Goal: Information Seeking & Learning: Learn about a topic

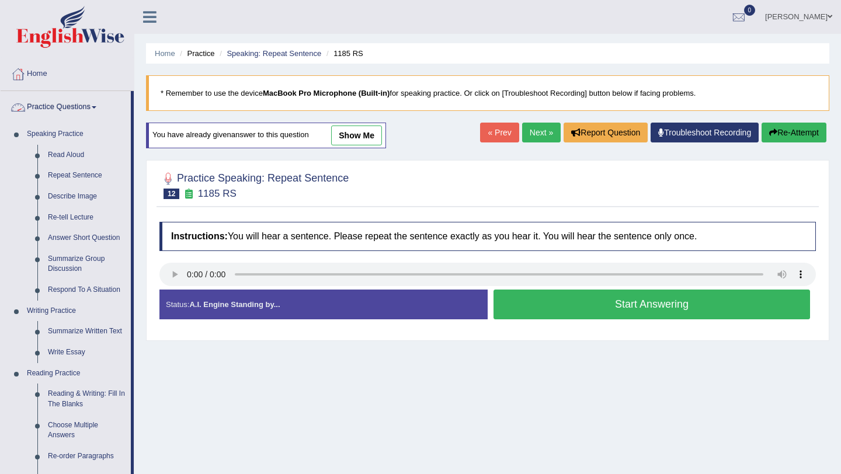
click at [51, 108] on link "Practice Questions" at bounding box center [66, 105] width 130 height 29
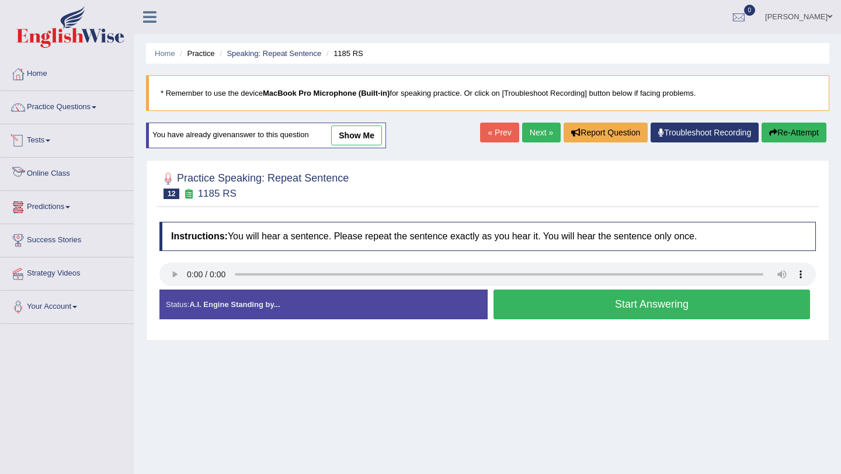
scroll to position [42, 0]
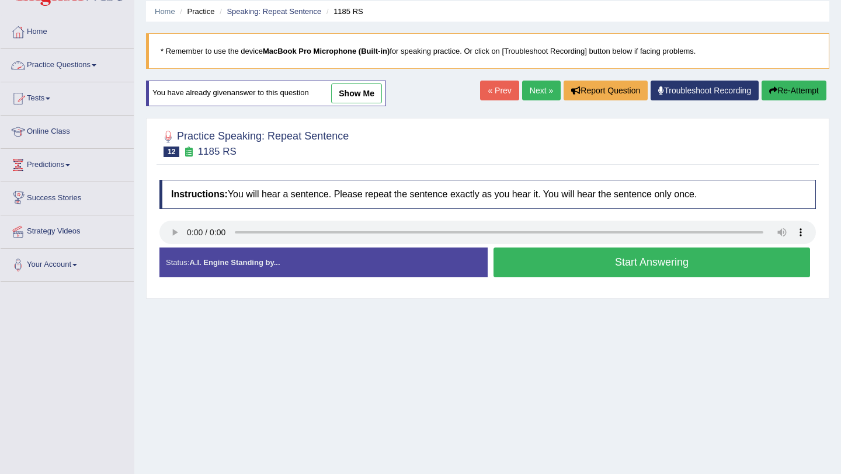
click at [40, 96] on link "Tests" at bounding box center [67, 96] width 133 height 29
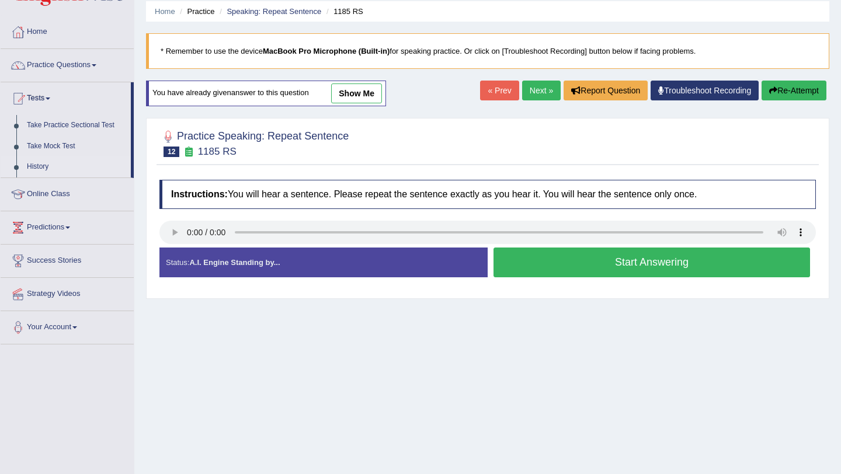
click at [41, 167] on link "History" at bounding box center [76, 167] width 109 height 21
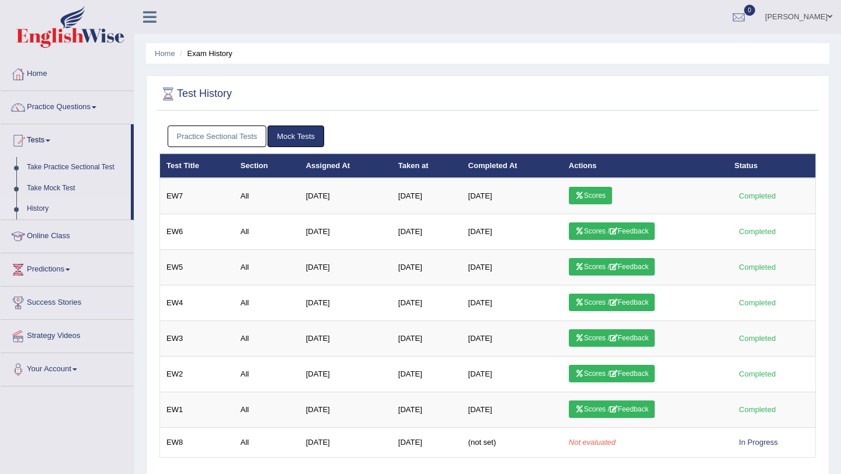
click at [190, 133] on link "Practice Sectional Tests" at bounding box center [217, 137] width 99 height 22
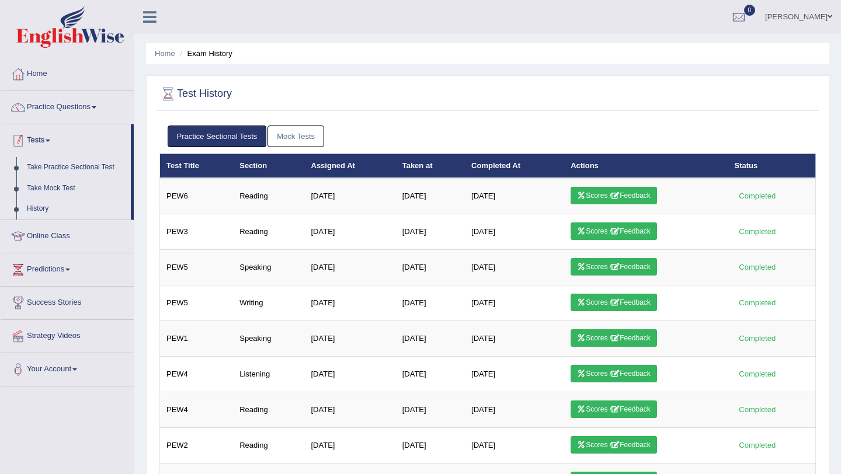
click at [51, 144] on link "Tests" at bounding box center [66, 138] width 130 height 29
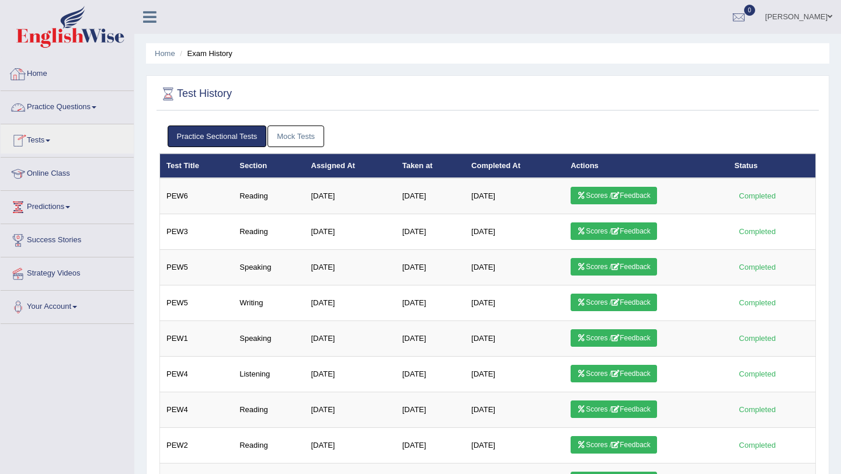
click at [65, 105] on link "Practice Questions" at bounding box center [67, 105] width 133 height 29
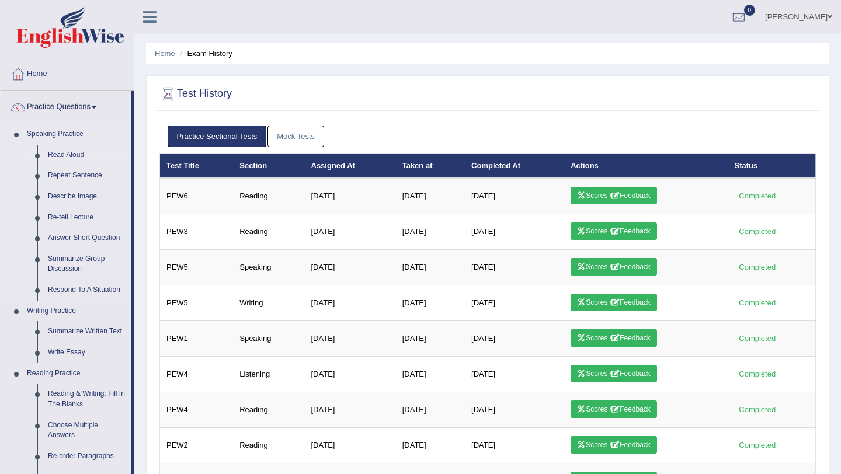
click at [72, 157] on link "Read Aloud" at bounding box center [87, 155] width 88 height 21
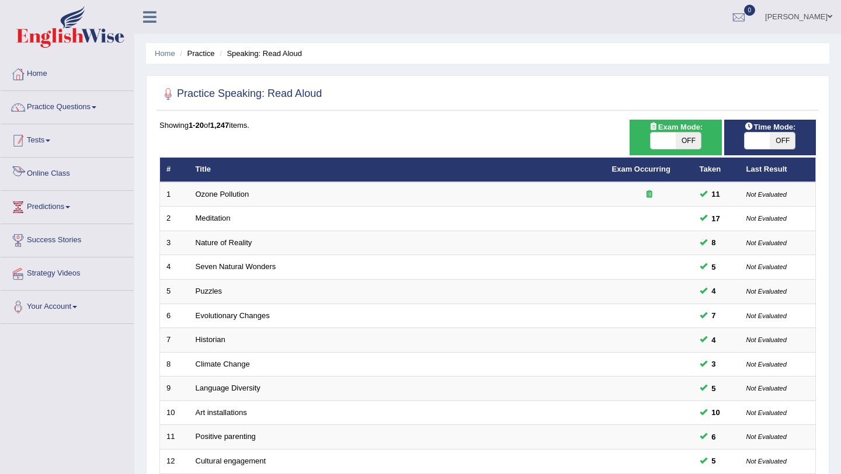
click at [40, 140] on link "Tests" at bounding box center [67, 138] width 133 height 29
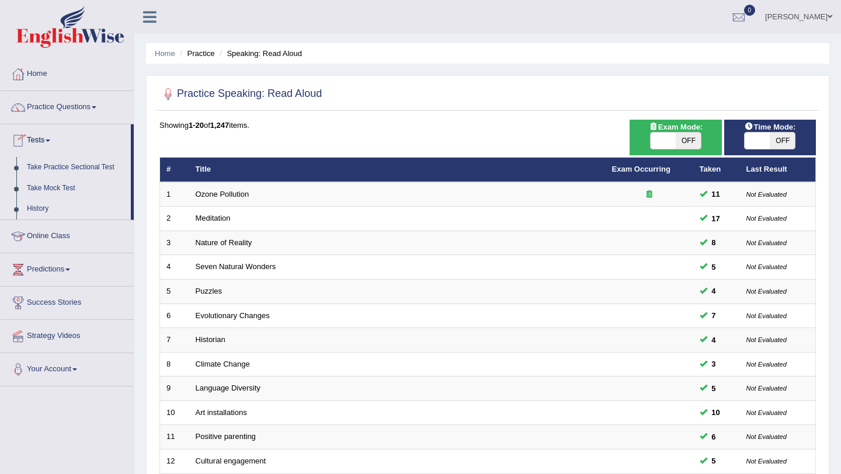
click at [39, 204] on link "History" at bounding box center [76, 209] width 109 height 21
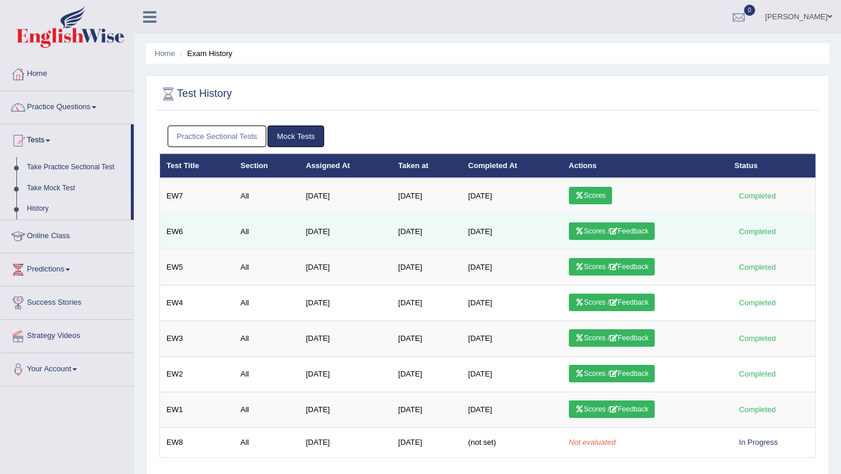
click at [608, 228] on link "Scores / Feedback" at bounding box center [612, 232] width 86 height 18
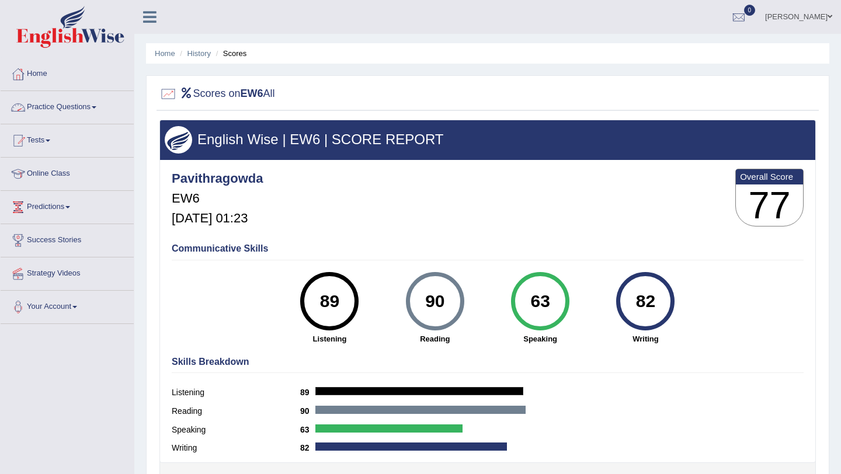
click at [85, 105] on link "Practice Questions" at bounding box center [67, 105] width 133 height 29
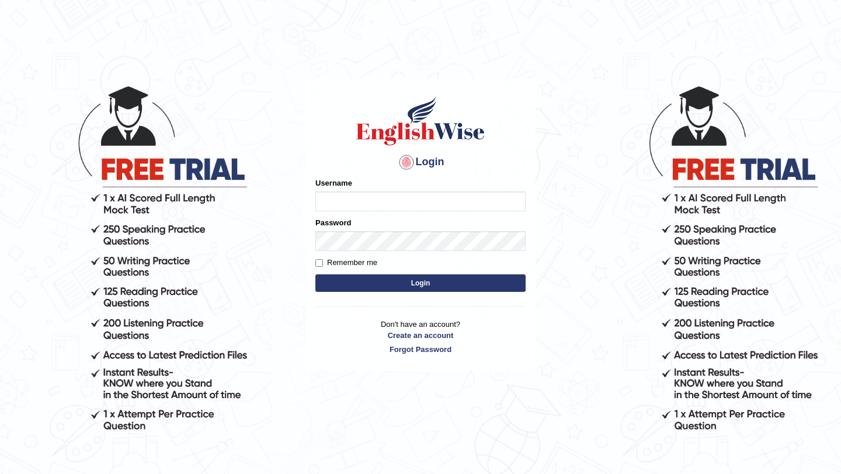
type input "pavithragowda"
click at [449, 280] on button "Login" at bounding box center [421, 284] width 210 height 18
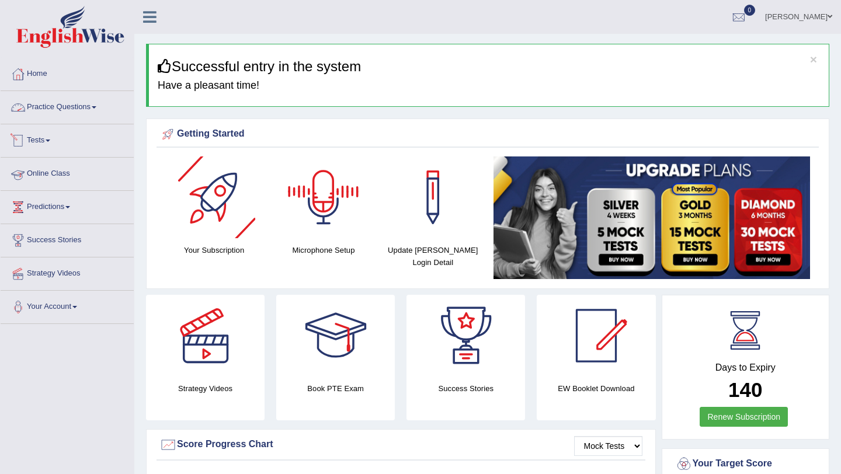
click at [78, 112] on link "Practice Questions" at bounding box center [67, 105] width 133 height 29
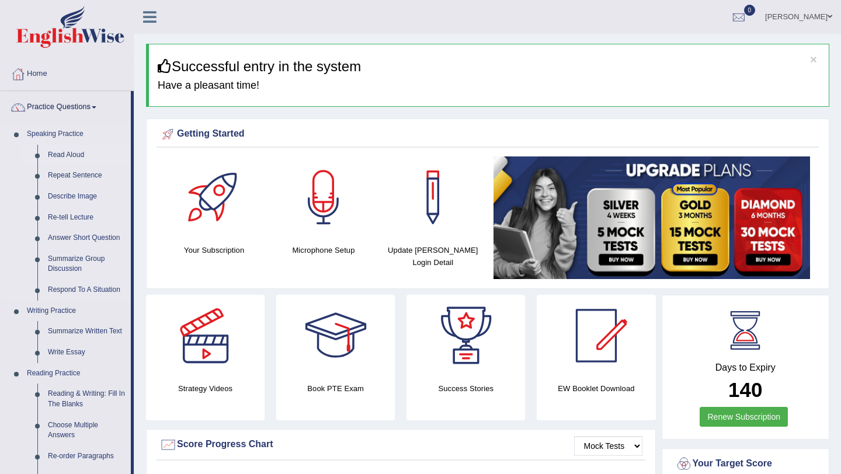
click at [68, 154] on link "Read Aloud" at bounding box center [87, 155] width 88 height 21
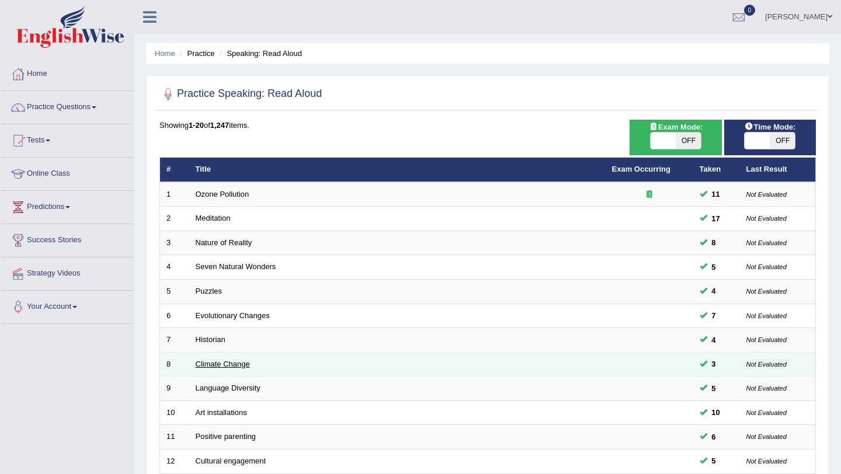
click at [222, 365] on link "Climate Change" at bounding box center [223, 364] width 54 height 9
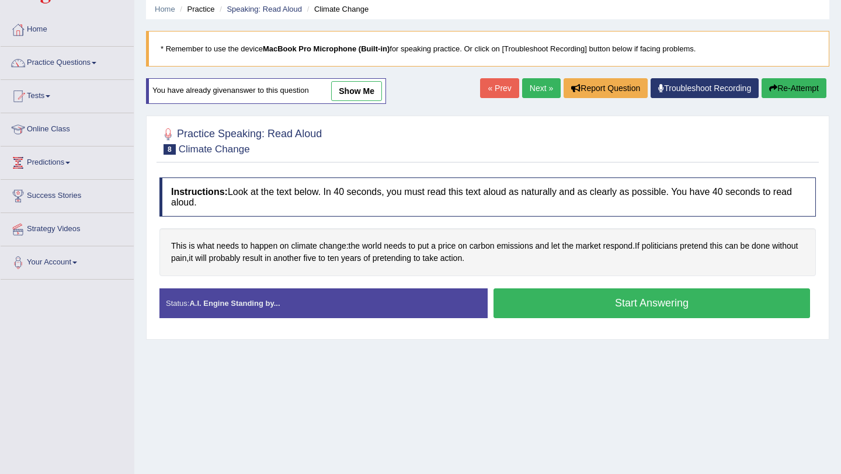
scroll to position [44, 0]
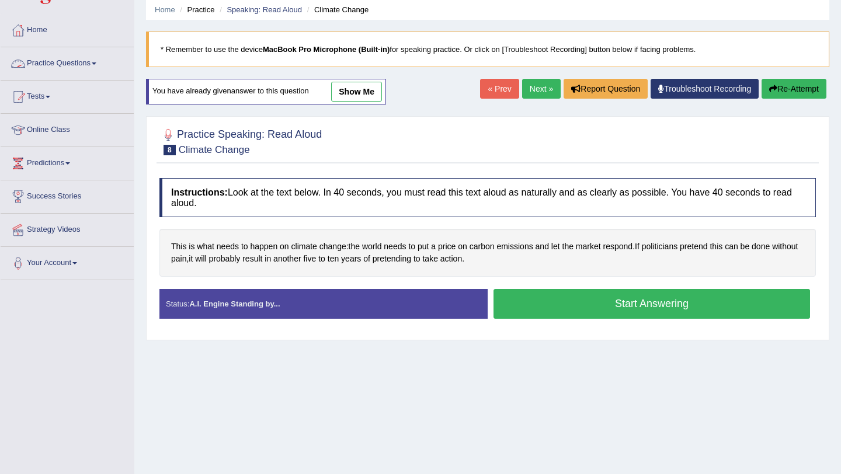
click at [96, 65] on link "Practice Questions" at bounding box center [67, 61] width 133 height 29
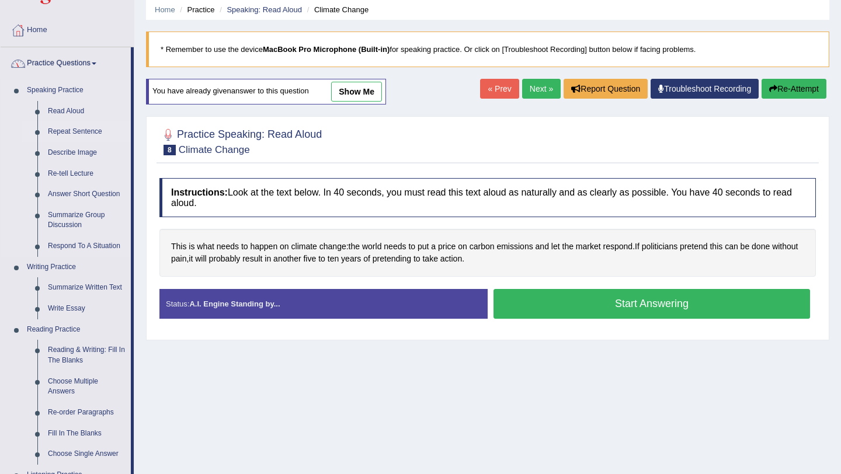
click at [72, 132] on link "Repeat Sentence" at bounding box center [87, 132] width 88 height 21
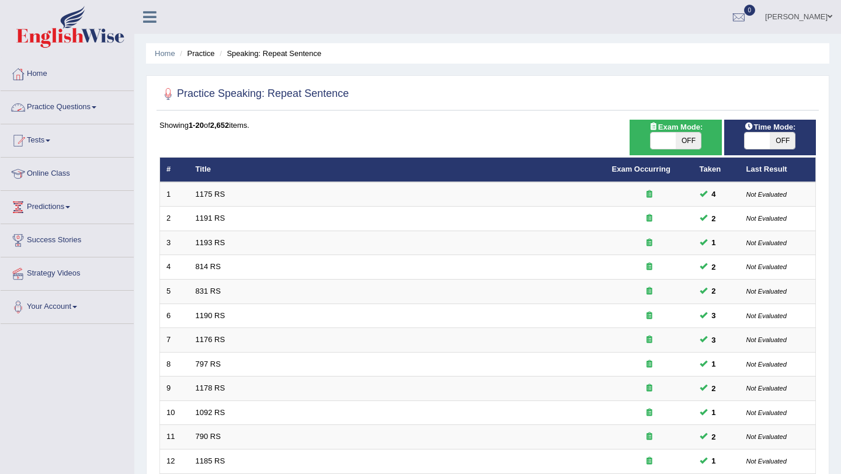
click at [58, 106] on link "Practice Questions" at bounding box center [67, 105] width 133 height 29
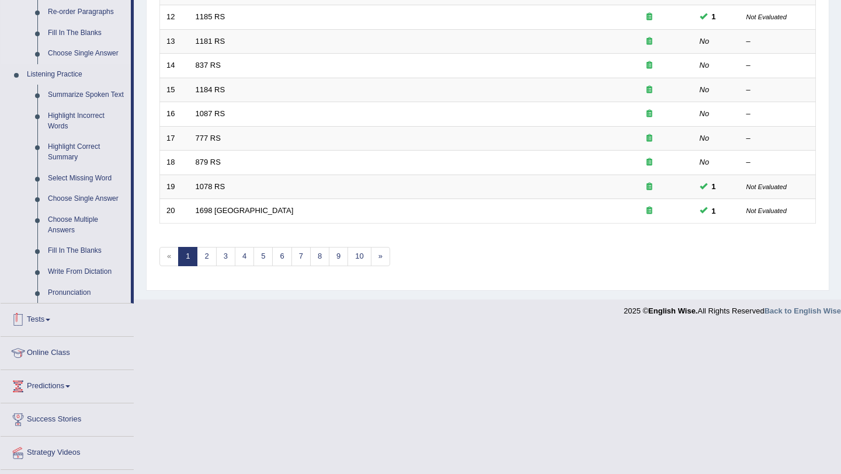
scroll to position [434, 0]
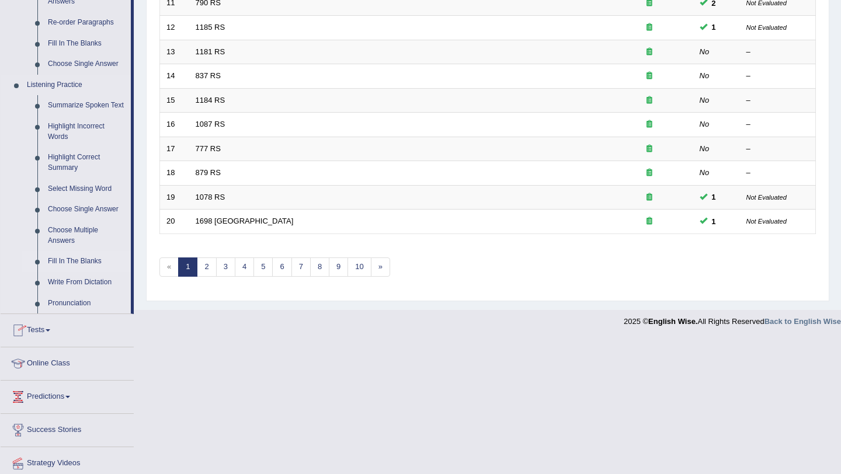
click at [74, 272] on link "Fill In The Blanks" at bounding box center [87, 261] width 88 height 21
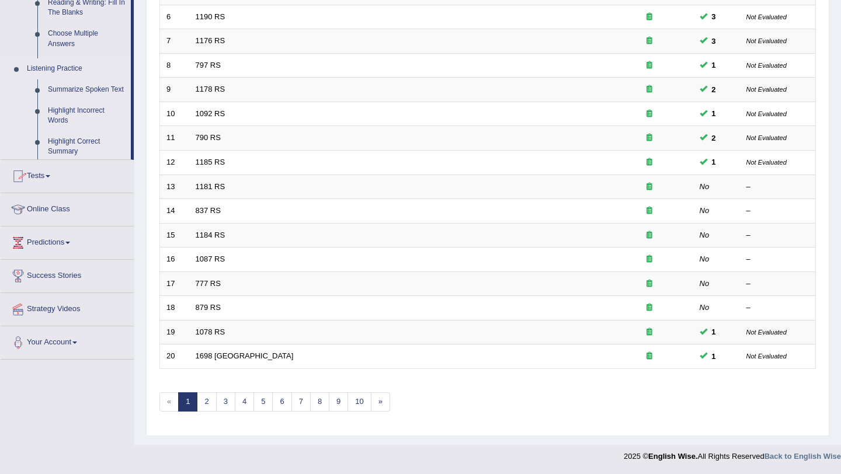
scroll to position [134, 0]
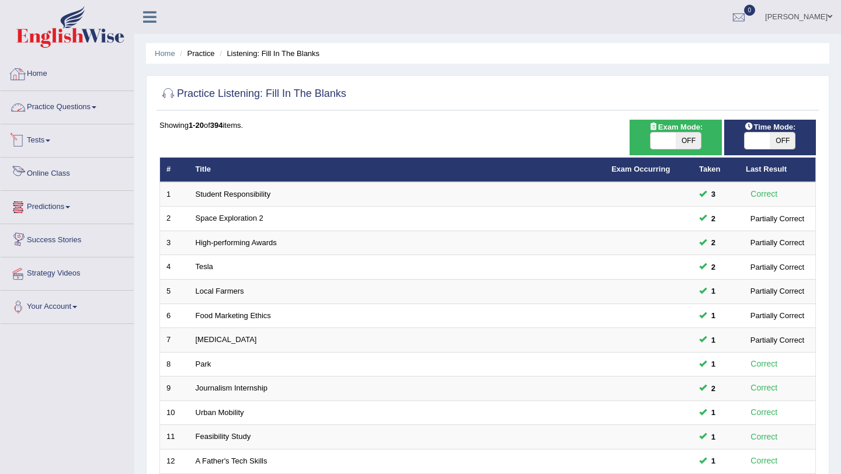
click at [64, 103] on link "Practice Questions" at bounding box center [67, 105] width 133 height 29
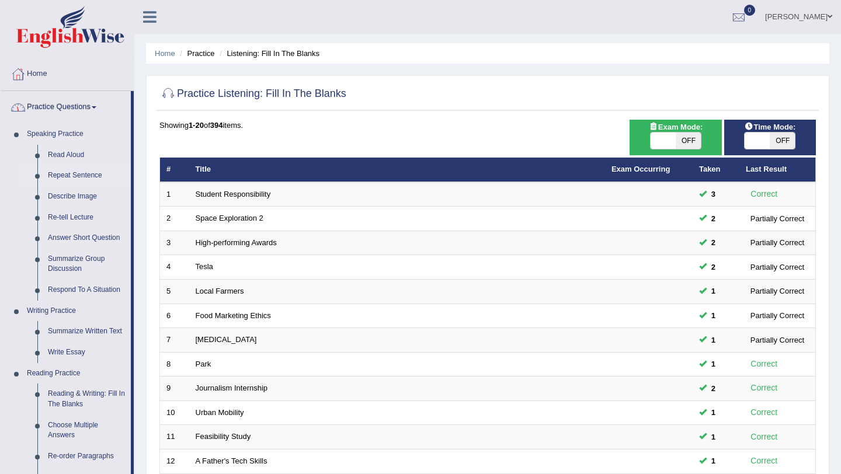
click at [71, 175] on link "Repeat Sentence" at bounding box center [87, 175] width 88 height 21
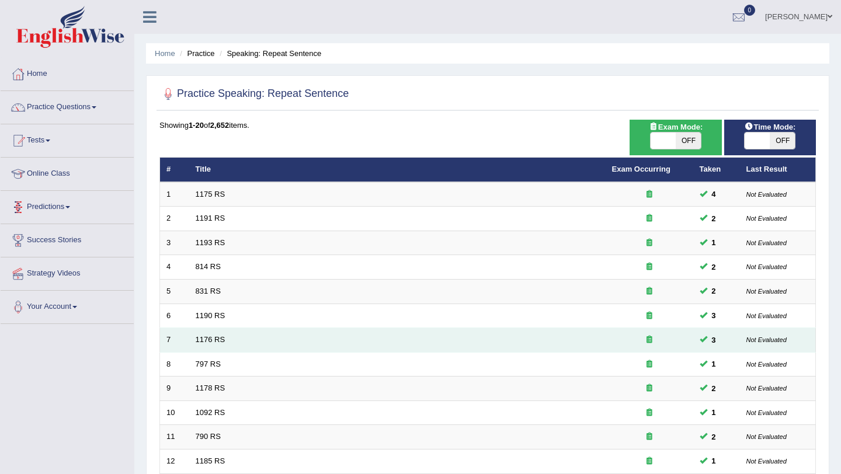
click at [213, 334] on td "1176 RS" at bounding box center [397, 340] width 417 height 25
click at [212, 341] on link "1176 RS" at bounding box center [211, 339] width 30 height 9
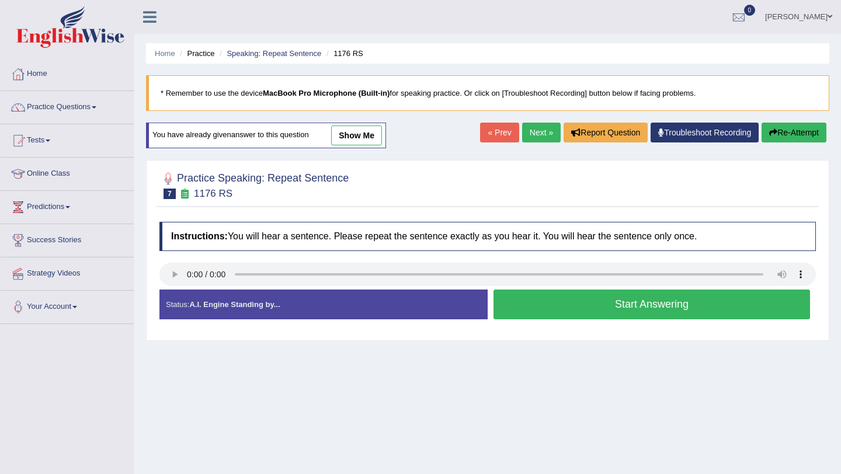
click at [533, 140] on link "Next »" at bounding box center [541, 133] width 39 height 20
click at [533, 131] on link "Next »" at bounding box center [541, 133] width 39 height 20
click at [82, 109] on link "Practice Questions" at bounding box center [67, 105] width 133 height 29
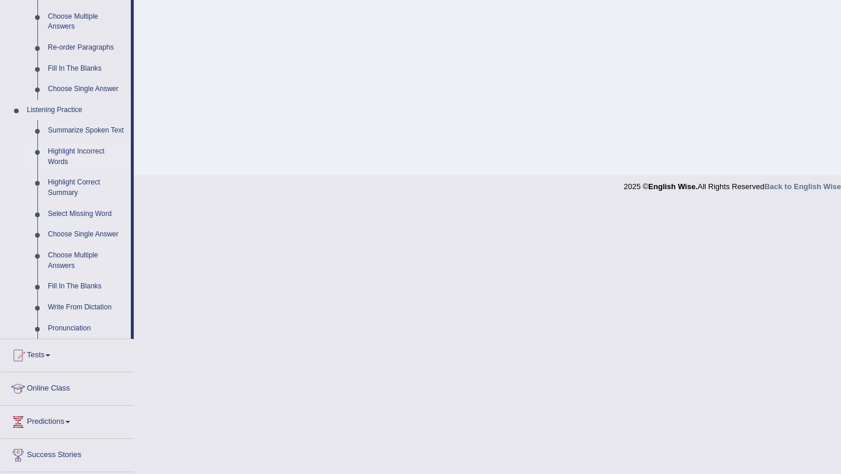
scroll to position [389, 0]
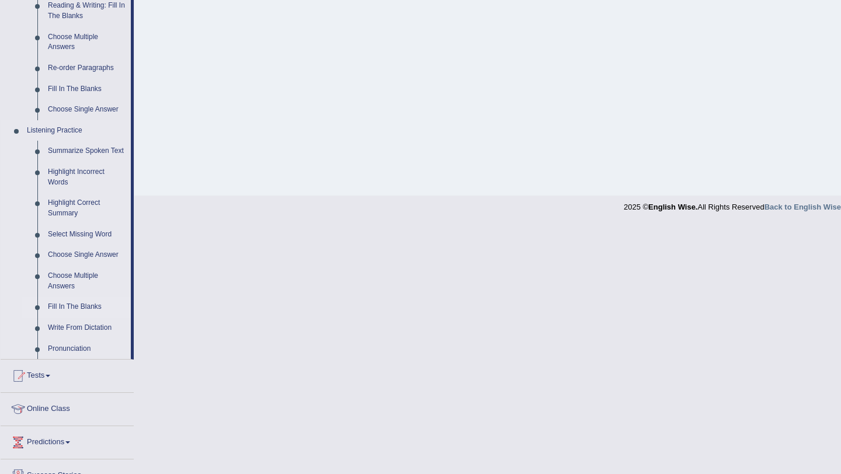
click at [68, 318] on link "Fill In The Blanks" at bounding box center [87, 307] width 88 height 21
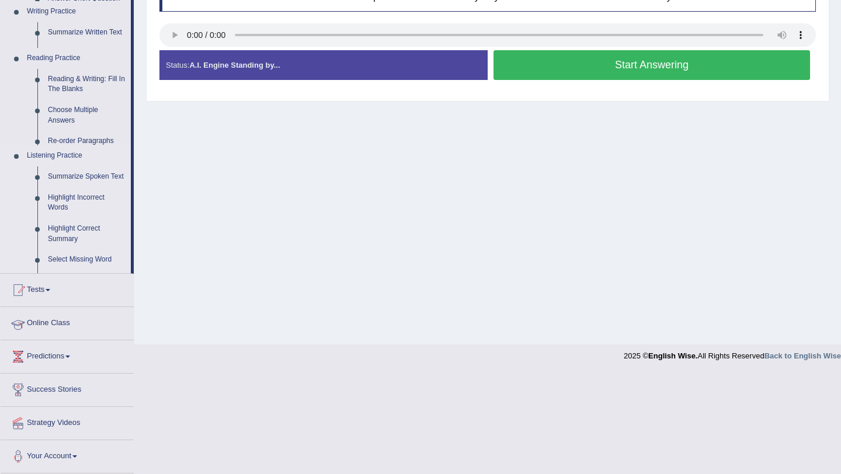
scroll to position [139, 0]
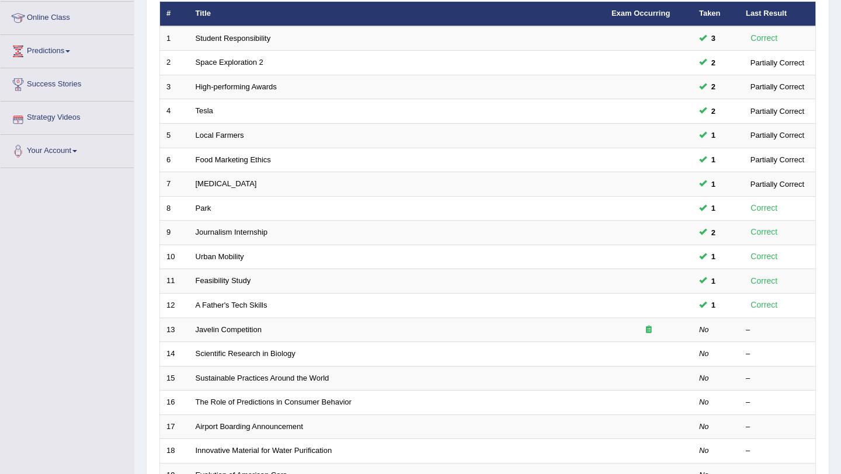
scroll to position [299, 0]
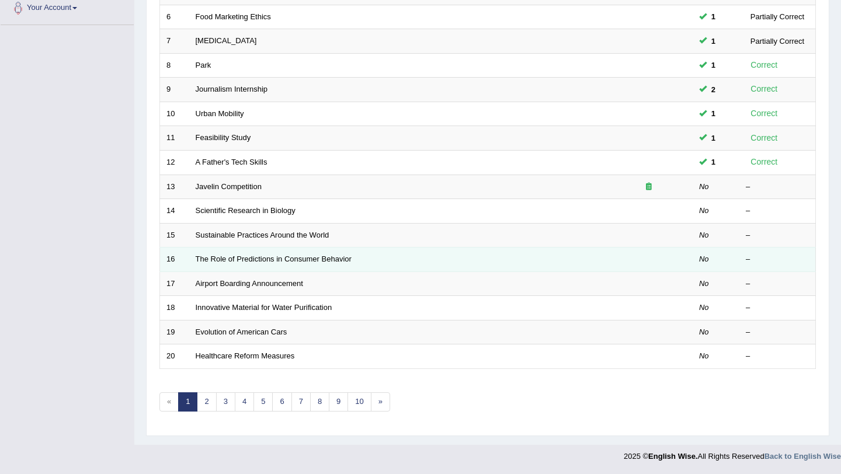
click at [247, 269] on td "The Role of Predictions in Consumer Behavior" at bounding box center [397, 260] width 416 height 25
click at [247, 257] on link "The Role of Predictions in Consumer Behavior" at bounding box center [274, 259] width 156 height 9
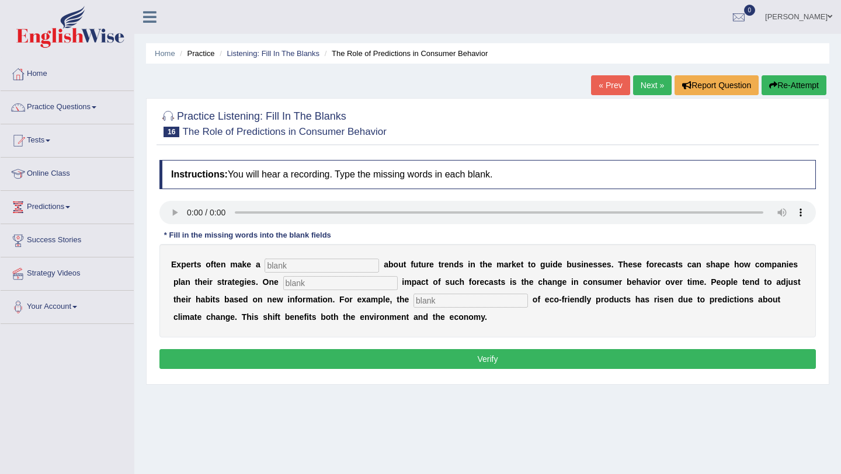
click at [283, 268] on input "text" at bounding box center [322, 266] width 115 height 14
type input "predcution"
click at [283, 285] on input "text" at bounding box center [340, 283] width 115 height 14
type input "profoam"
click at [415, 301] on input "text" at bounding box center [471, 301] width 115 height 14
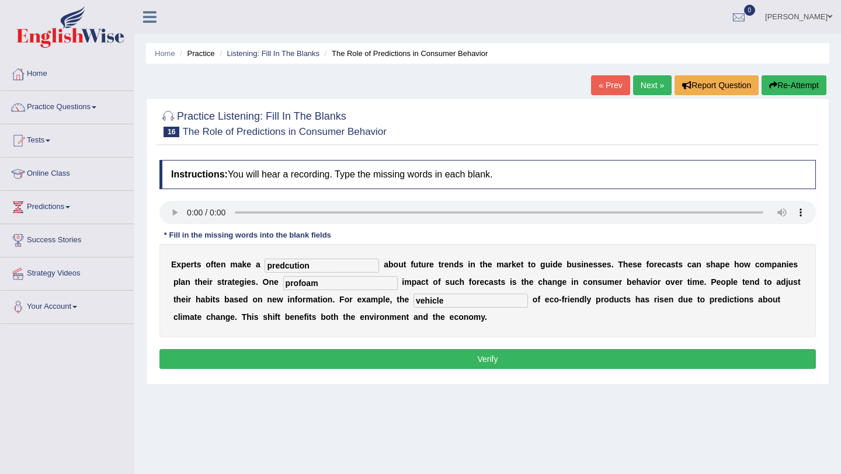
type input "vehicle"
click at [299, 285] on input "profoam" at bounding box center [340, 283] width 115 height 14
click at [290, 266] on input "predcution" at bounding box center [322, 266] width 115 height 14
type input "preduction"
click at [299, 283] on input "profoam" at bounding box center [340, 283] width 115 height 14
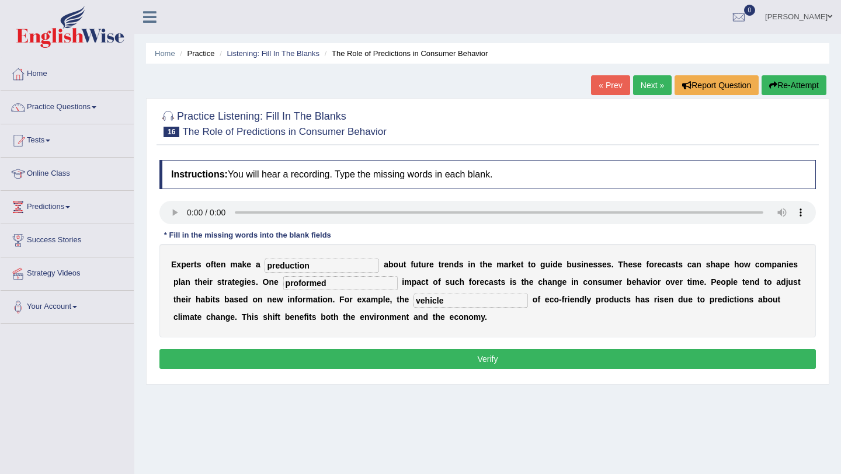
type input "proformed"
click at [446, 297] on input "vehicle" at bounding box center [471, 301] width 115 height 14
type input "v"
type input "j"
type input "consumsion"
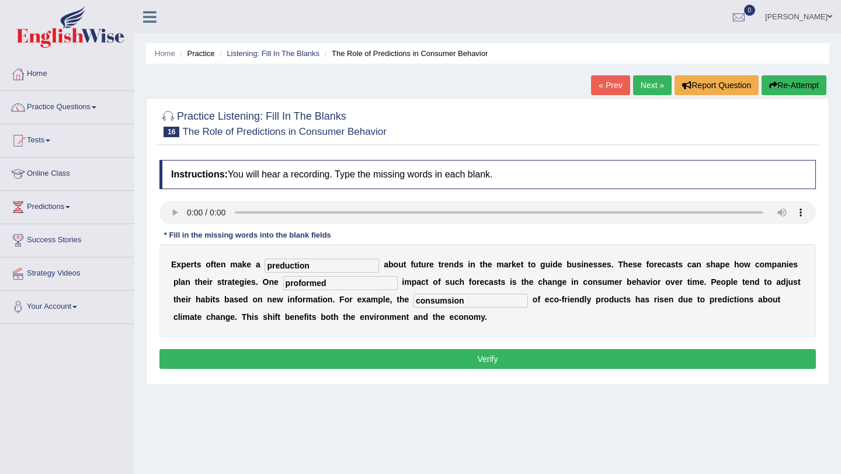
click at [316, 263] on input "preduction" at bounding box center [322, 266] width 115 height 14
type input "prediction"
click at [313, 279] on input "proformed" at bounding box center [340, 283] width 115 height 14
type input "profound"
click at [449, 304] on input "consumsion" at bounding box center [471, 301] width 115 height 14
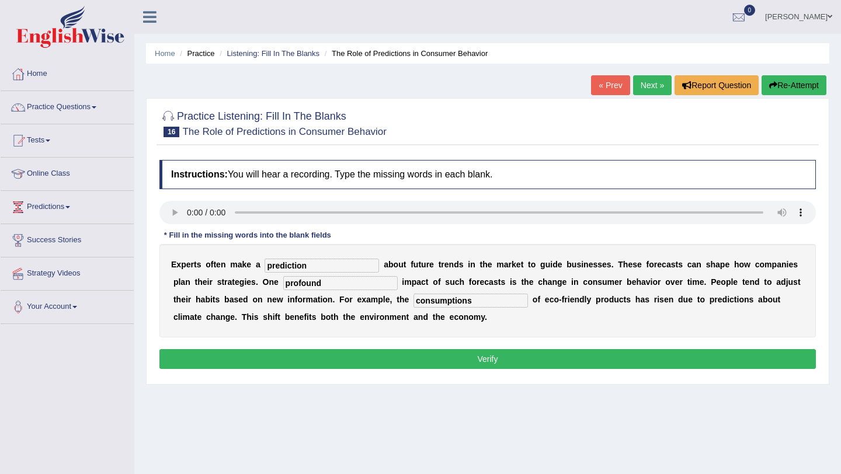
type input "consumptions"
click at [507, 357] on button "Verify" at bounding box center [488, 359] width 657 height 20
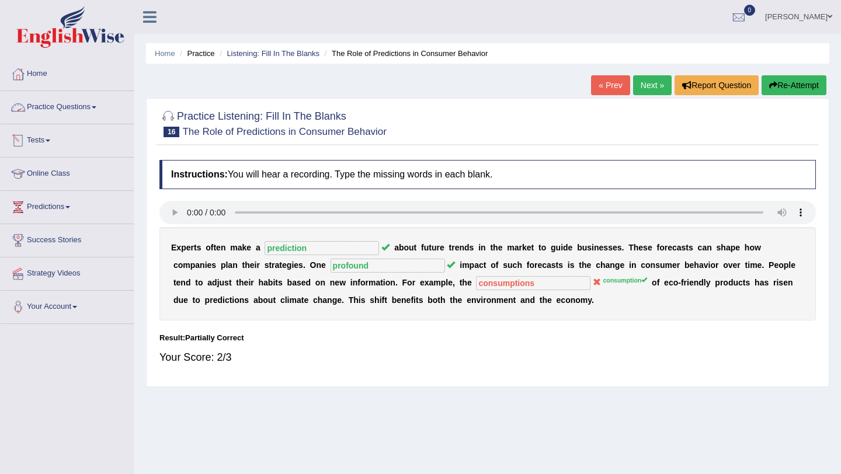
click at [80, 103] on link "Practice Questions" at bounding box center [67, 105] width 133 height 29
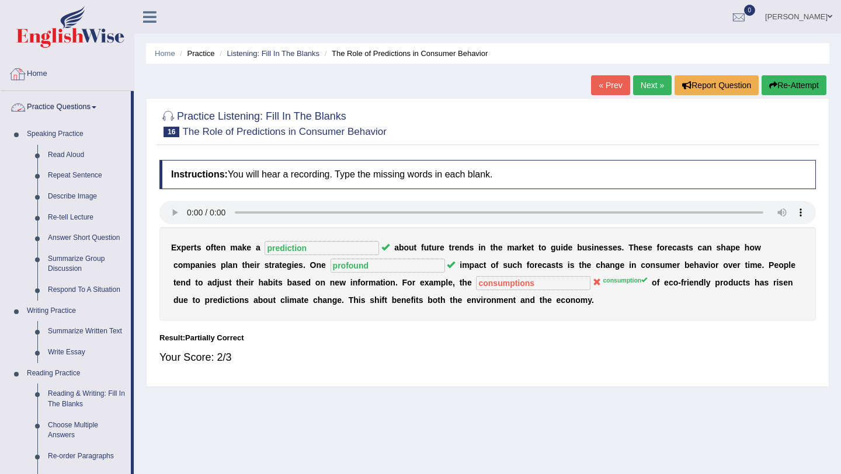
click at [44, 108] on link "Practice Questions" at bounding box center [66, 105] width 130 height 29
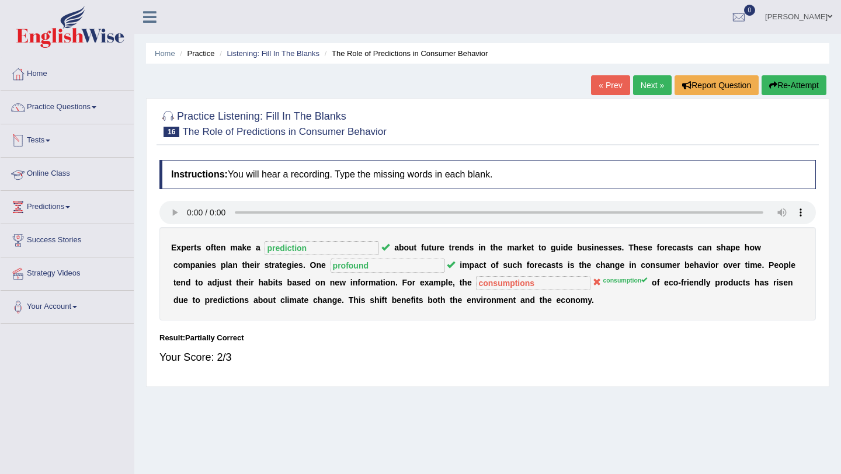
click at [40, 167] on link "Online Class" at bounding box center [67, 172] width 133 height 29
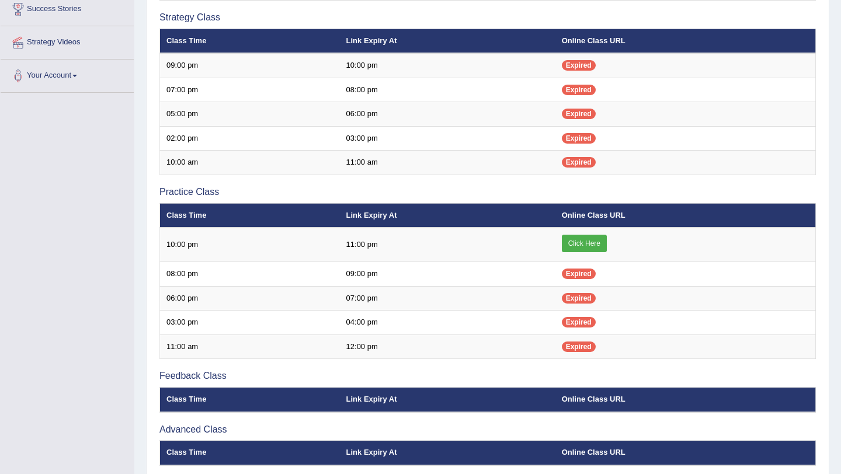
scroll to position [235, 0]
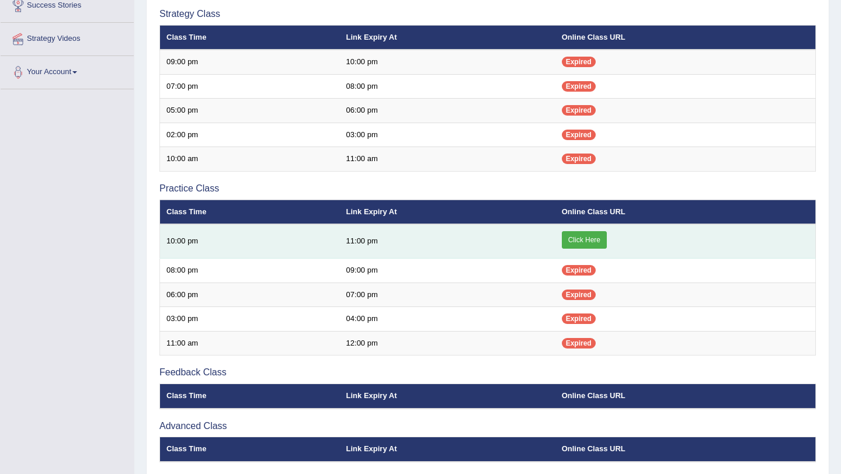
click at [585, 236] on link "Click Here" at bounding box center [584, 240] width 45 height 18
